Goal: Communication & Community: Participate in discussion

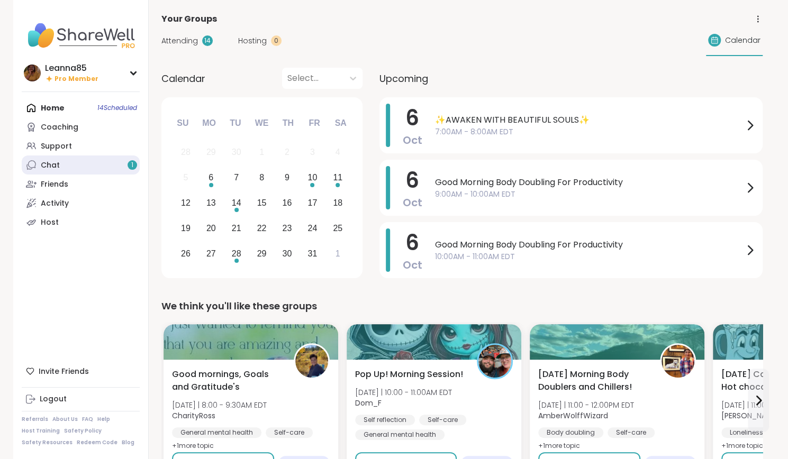
click at [104, 165] on link "Chat 1" at bounding box center [81, 165] width 118 height 19
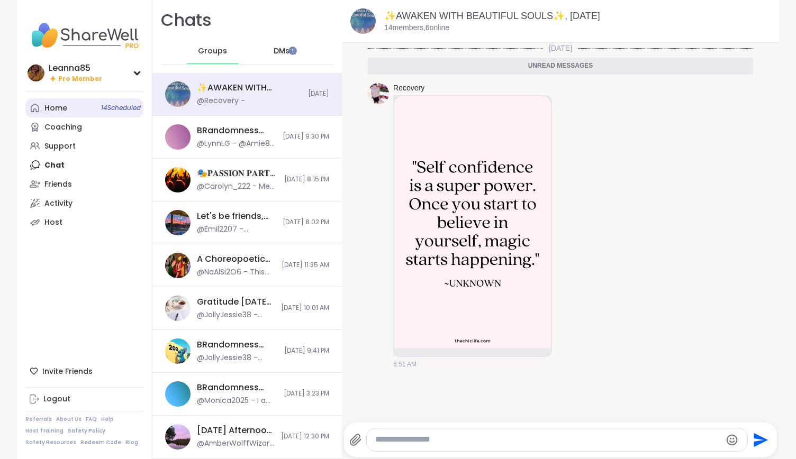
click at [93, 106] on link "Home 14 Scheduled" at bounding box center [84, 107] width 118 height 19
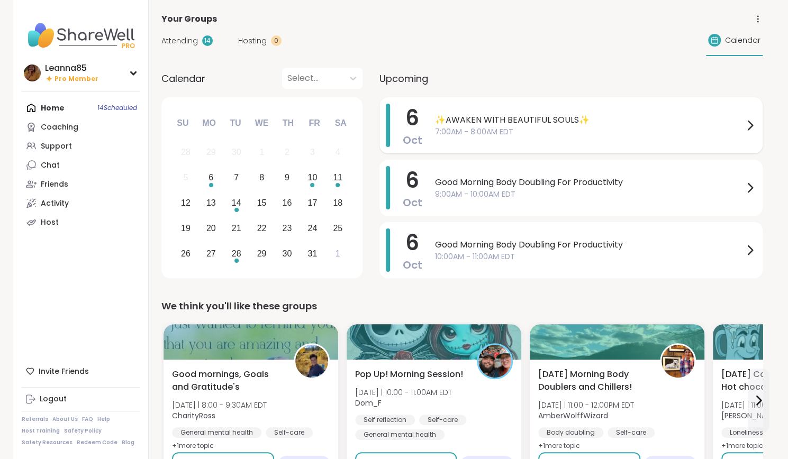
click at [438, 121] on span "✨AWAKEN WITH BEAUTIFUL SOULS✨" at bounding box center [589, 120] width 308 height 13
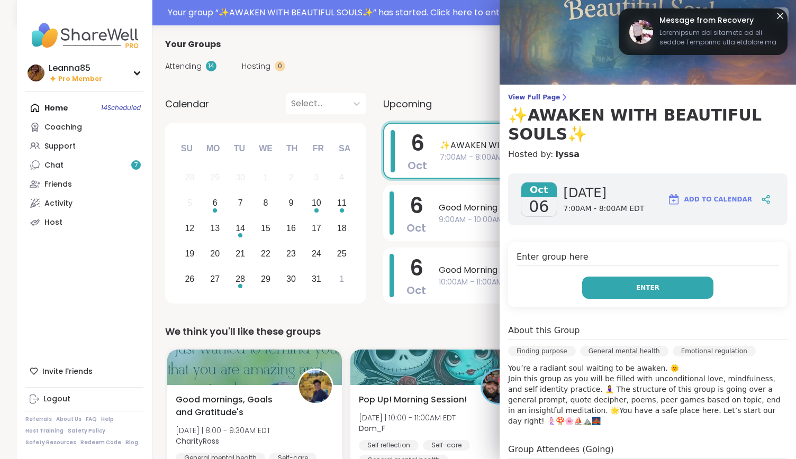
click at [639, 279] on button "Enter" at bounding box center [647, 288] width 131 height 22
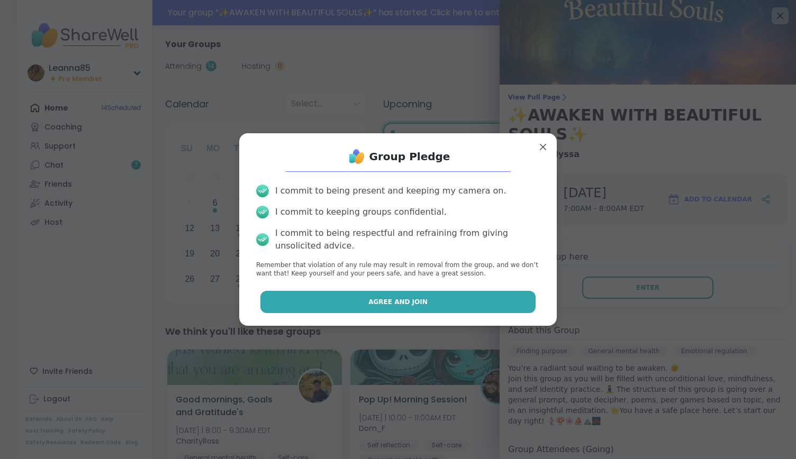
click at [478, 298] on button "Agree and Join" at bounding box center [398, 302] width 276 height 22
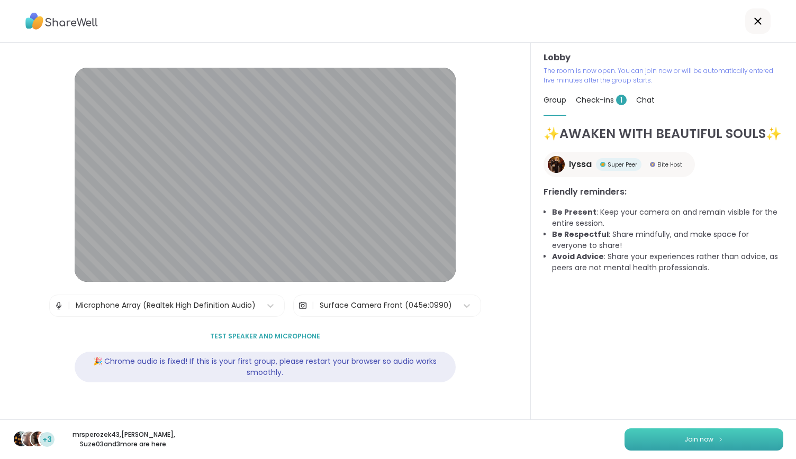
click at [673, 443] on button "Join now" at bounding box center [703, 440] width 159 height 22
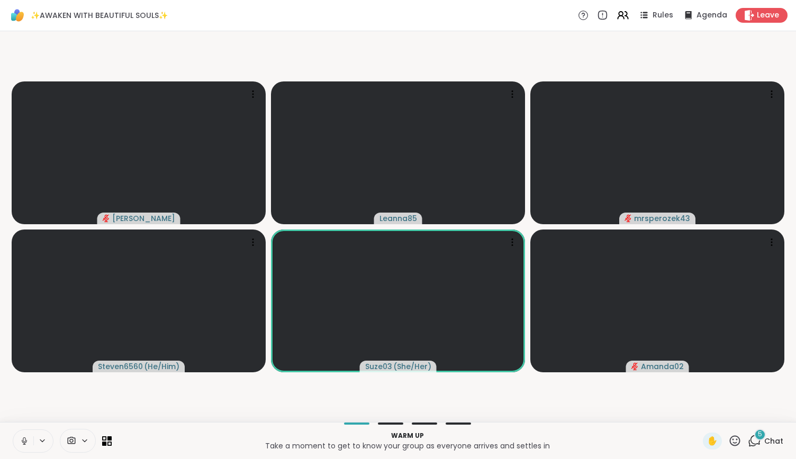
click at [24, 437] on icon at bounding box center [25, 442] width 10 height 10
